Goal: Task Accomplishment & Management: Manage account settings

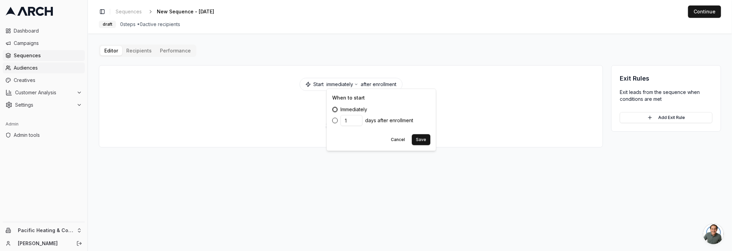
click at [28, 67] on span "Audiences" at bounding box center [48, 68] width 68 height 7
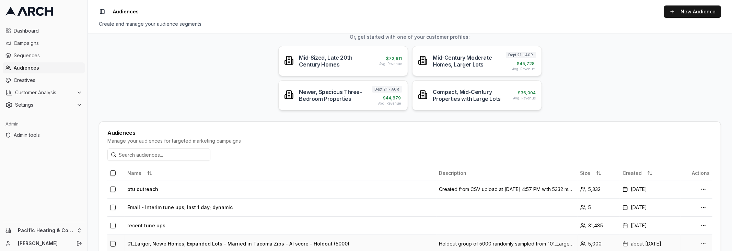
scroll to position [85, 0]
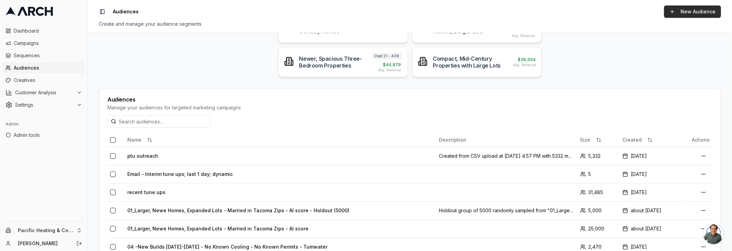
click at [690, 15] on link "New Audience" at bounding box center [692, 11] width 57 height 12
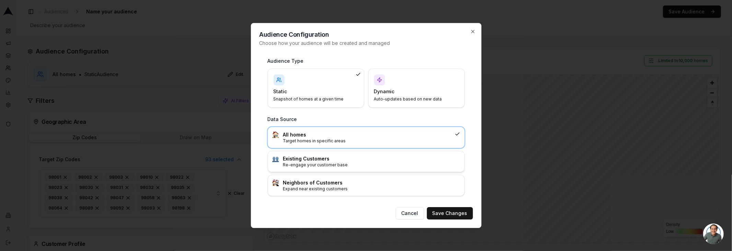
click at [353, 159] on h3 "Existing Customers" at bounding box center [371, 159] width 177 height 7
click at [448, 214] on button "Save Changes" at bounding box center [450, 213] width 46 height 12
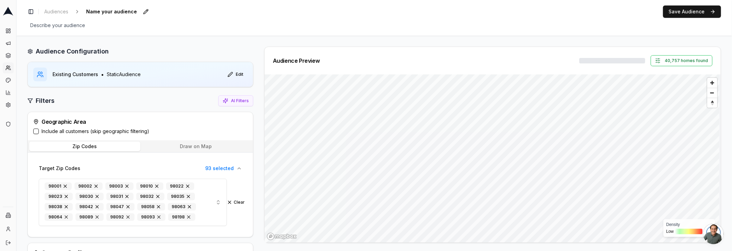
click at [122, 11] on span "Name your audience" at bounding box center [111, 12] width 56 height 10
type input "test"
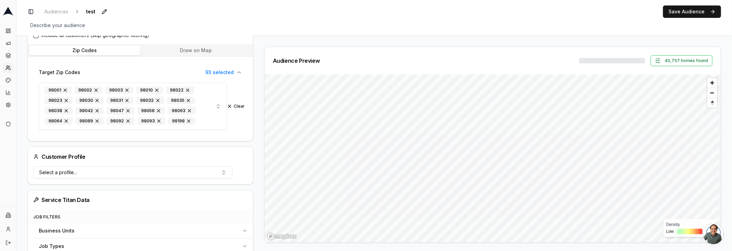
scroll to position [101, 0]
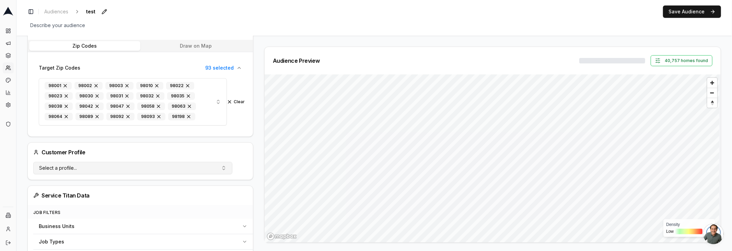
click at [90, 170] on button "Select a profile..." at bounding box center [132, 168] width 199 height 12
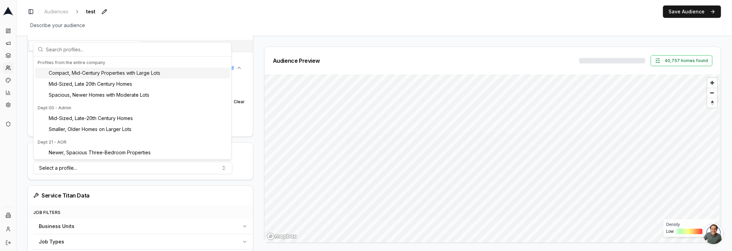
click at [95, 71] on span "Compact, Mid-Century Properties with Large Lots" at bounding box center [105, 73] width 112 height 7
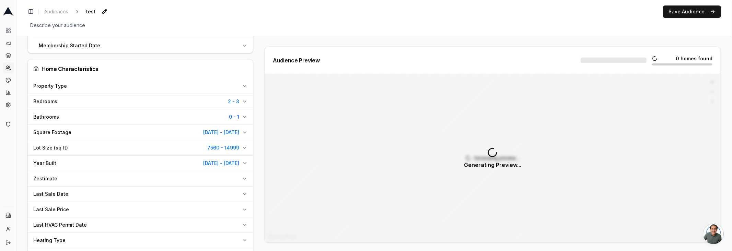
scroll to position [440, 0]
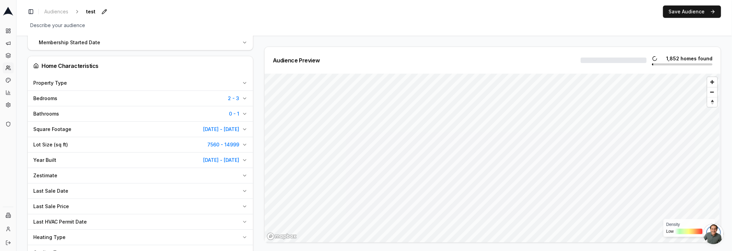
click at [192, 172] on div "Zestimate" at bounding box center [136, 175] width 206 height 7
click at [109, 188] on input "number" at bounding box center [117, 192] width 49 height 12
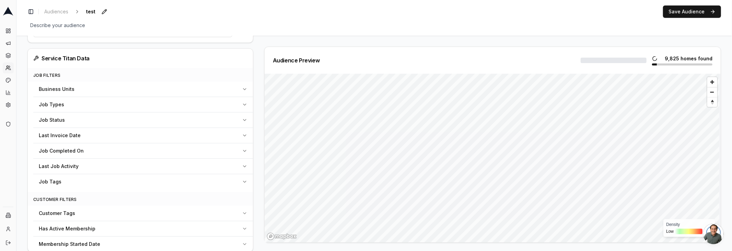
scroll to position [0, 0]
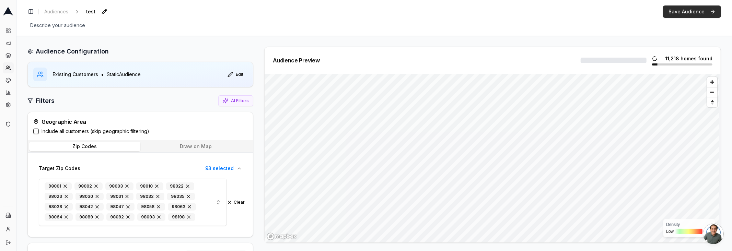
type input "3000000"
click at [697, 10] on button "Save Audience" at bounding box center [692, 11] width 58 height 12
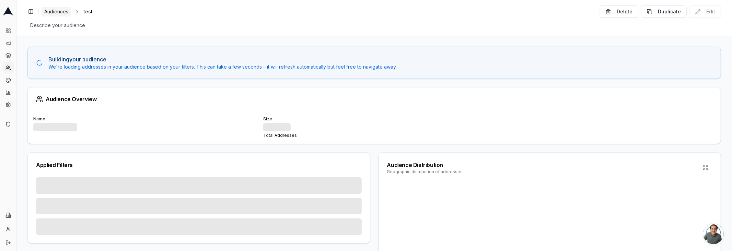
click at [57, 11] on span "Audiences" at bounding box center [56, 11] width 24 height 7
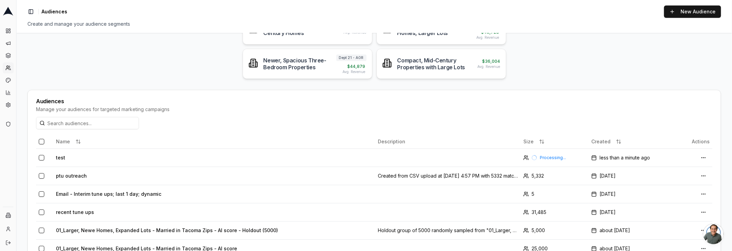
scroll to position [84, 0]
click at [62, 156] on td "test" at bounding box center [214, 157] width 322 height 18
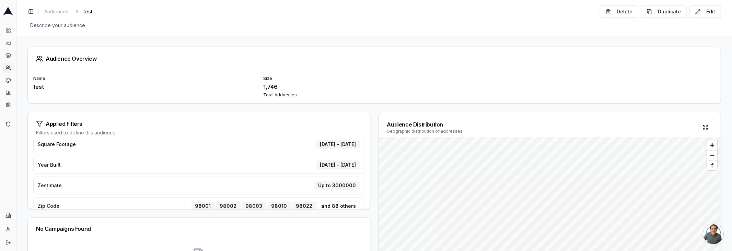
scroll to position [79, 0]
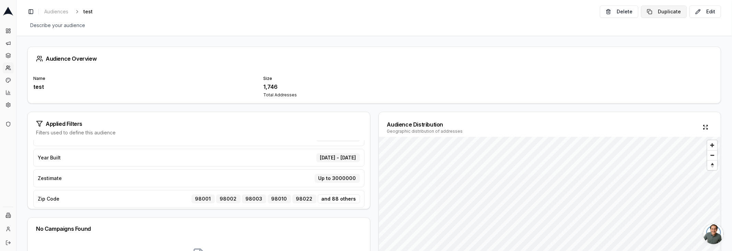
click at [663, 11] on button "Duplicate" at bounding box center [664, 11] width 46 height 12
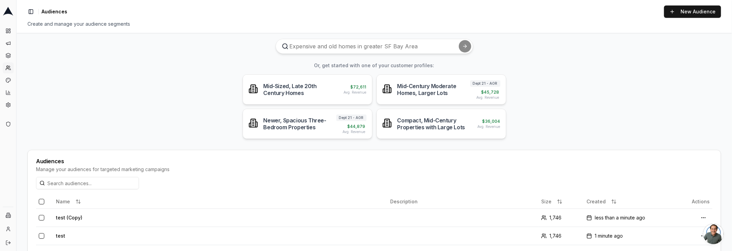
scroll to position [25, 0]
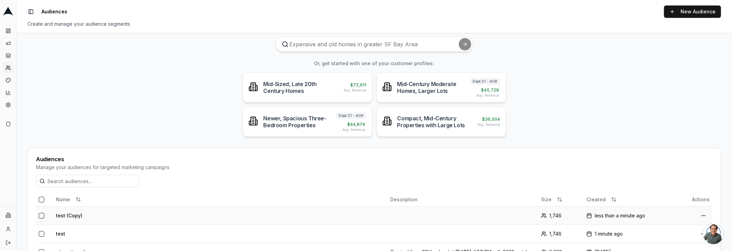
click at [63, 213] on td "test (Copy)" at bounding box center [220, 216] width 334 height 18
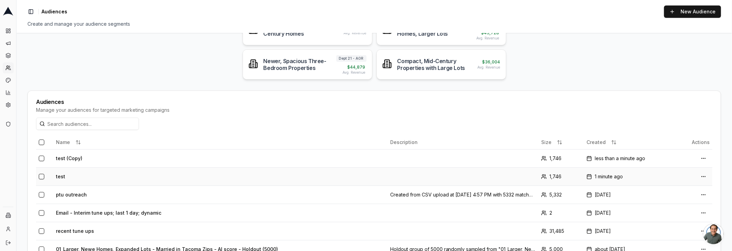
scroll to position [83, 0]
click at [60, 173] on td "test" at bounding box center [220, 176] width 334 height 18
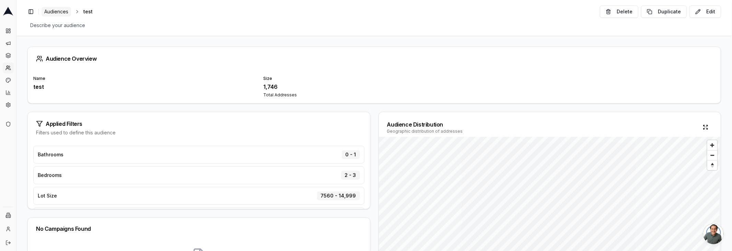
click at [59, 7] on link "Audiences" at bounding box center [57, 12] width 30 height 10
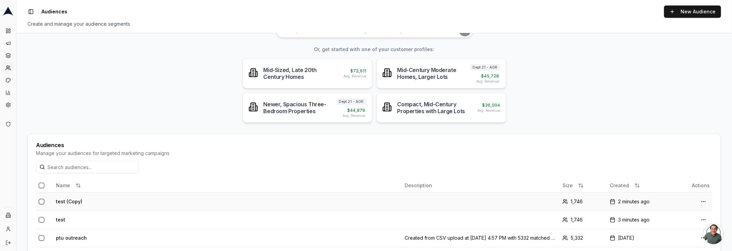
scroll to position [39, 0]
click at [67, 201] on td "test (Copy)" at bounding box center [227, 201] width 349 height 18
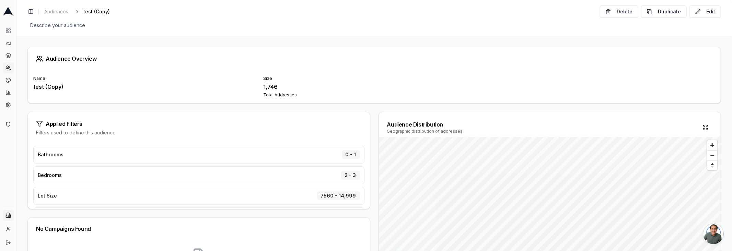
click at [8, 215] on html "Dashboard Campaigns Sequences Audiences Creatives Customer Analysis Settings Ad…" at bounding box center [366, 125] width 732 height 251
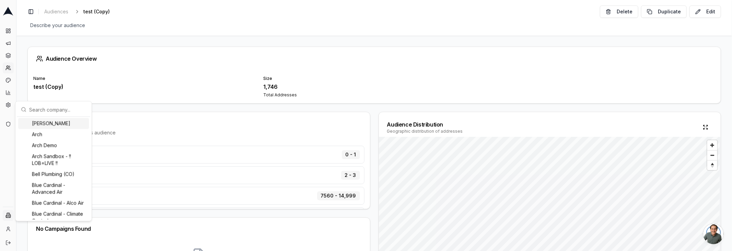
click at [53, 110] on input "text" at bounding box center [57, 110] width 57 height 14
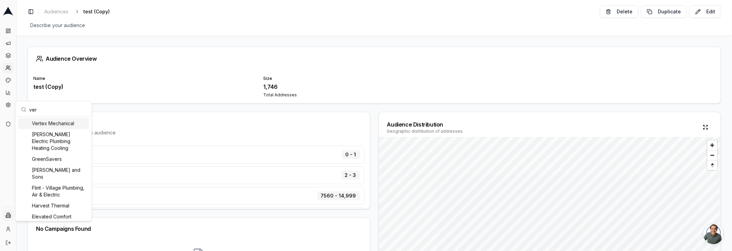
type input "ver"
click at [45, 121] on div "Vertex Mechanical" at bounding box center [53, 123] width 71 height 11
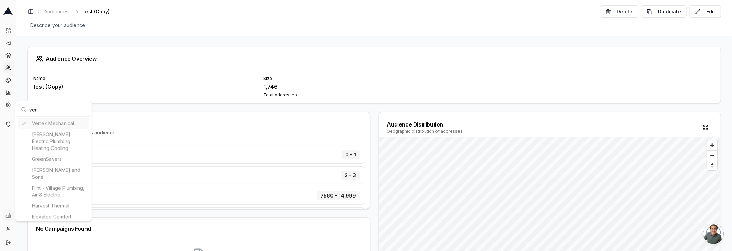
click at [8, 80] on html "Dashboard Campaigns Sequences Audiences Creatives Customer Analysis Settings Ad…" at bounding box center [366, 125] width 732 height 251
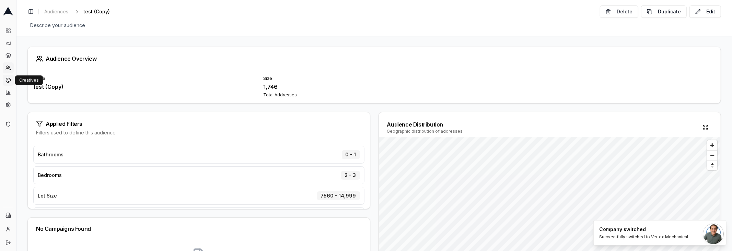
click at [9, 81] on icon at bounding box center [8, 80] width 4 height 4
